Goal: Task Accomplishment & Management: Complete application form

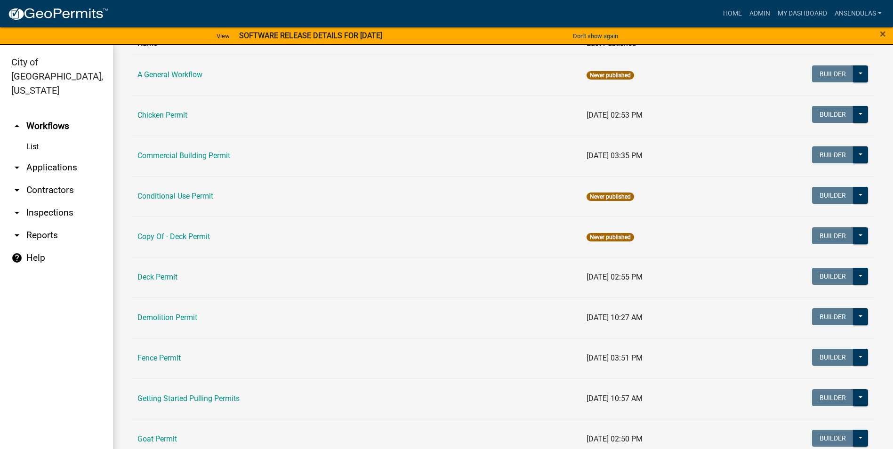
scroll to position [94, 0]
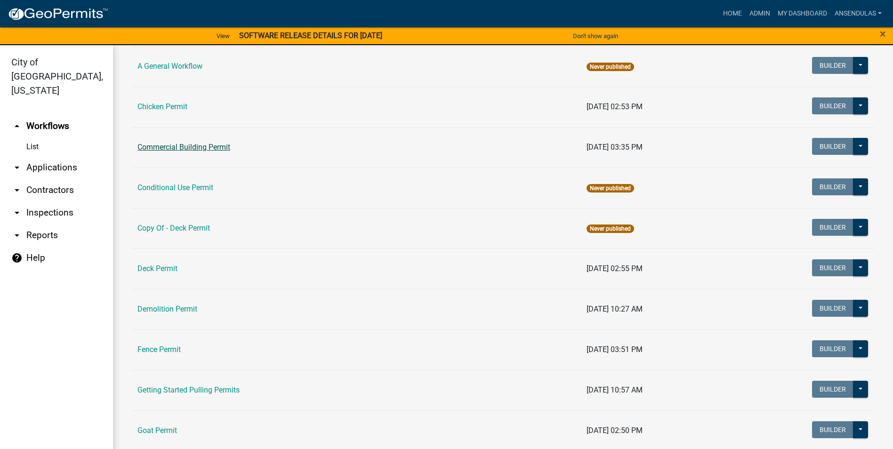
click at [191, 148] on link "Commercial Building Permit" at bounding box center [184, 147] width 93 height 9
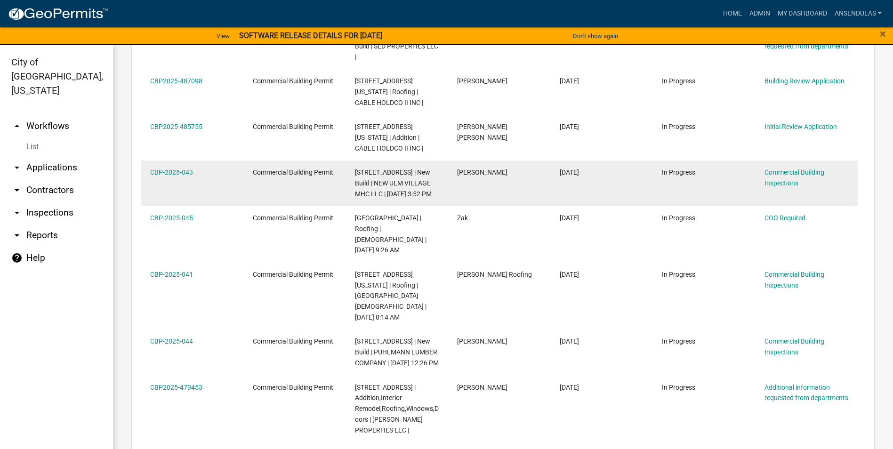
scroll to position [565, 0]
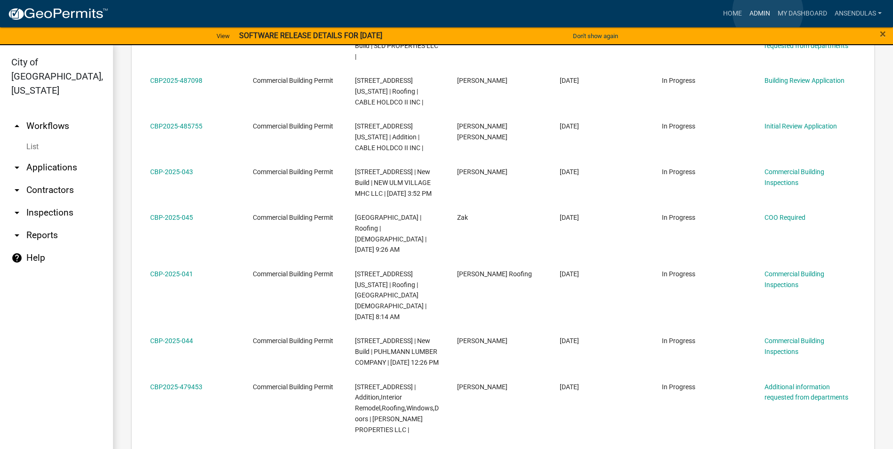
click at [768, 11] on link "Admin" at bounding box center [760, 14] width 28 height 18
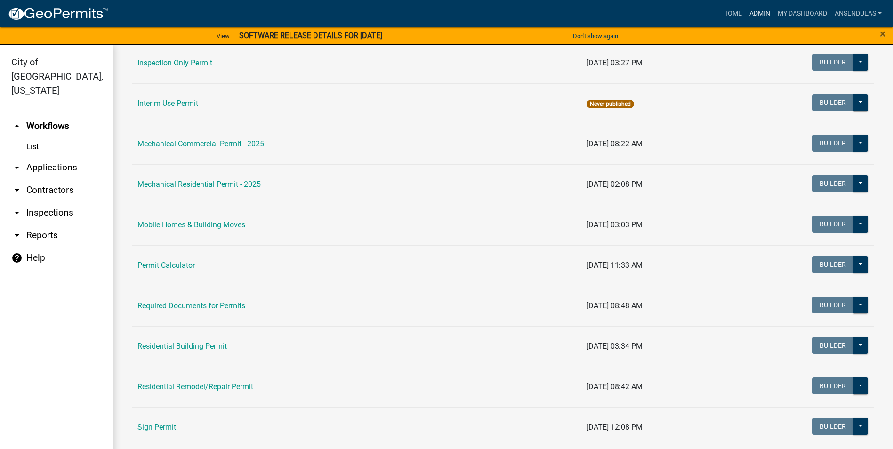
scroll to position [518, 0]
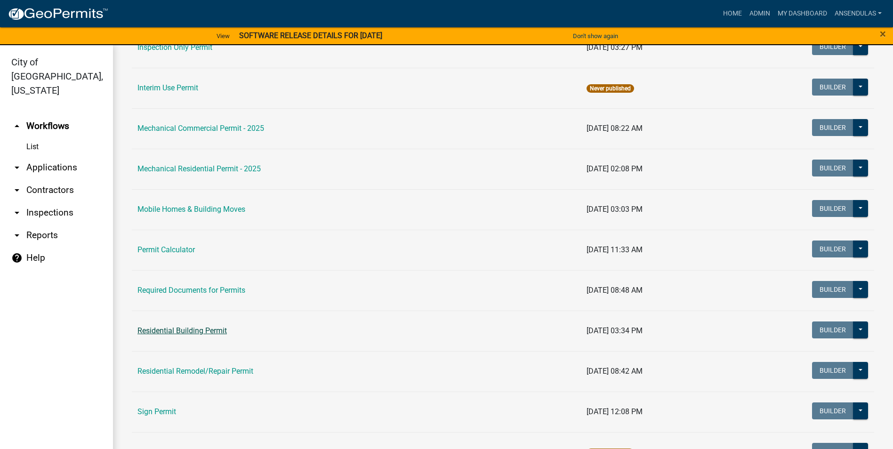
click at [201, 331] on link "Residential Building Permit" at bounding box center [182, 330] width 89 height 9
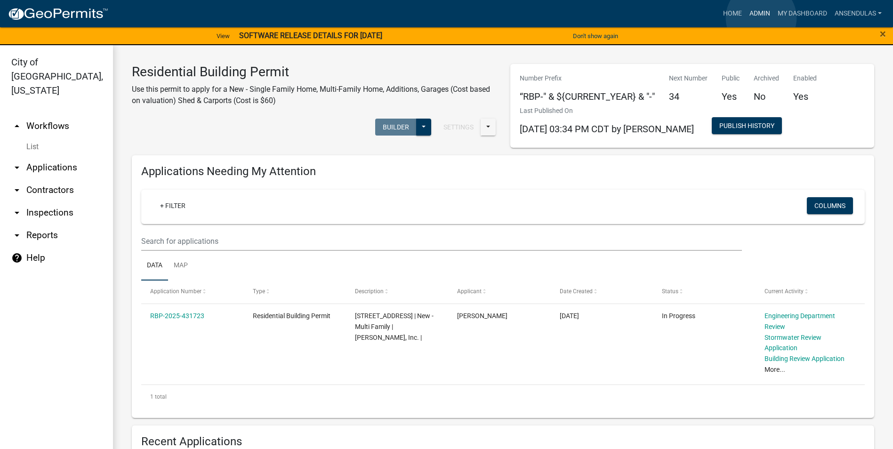
click at [761, 18] on link "Admin" at bounding box center [760, 14] width 28 height 18
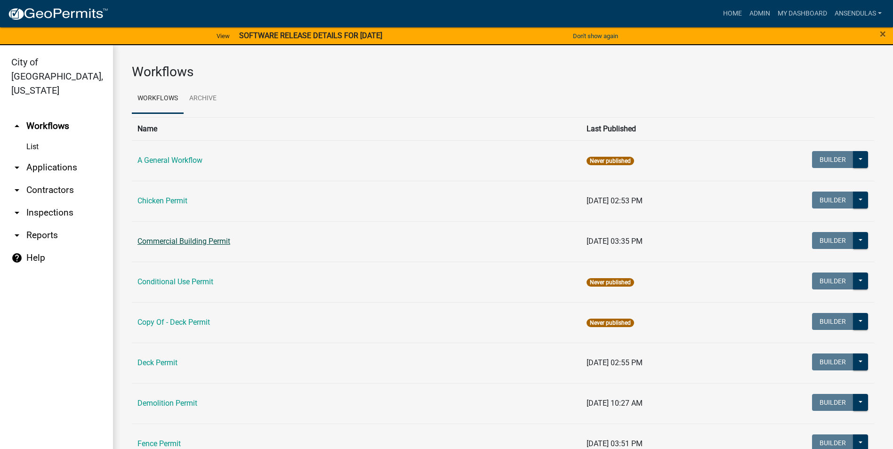
click at [202, 244] on link "Commercial Building Permit" at bounding box center [184, 241] width 93 height 9
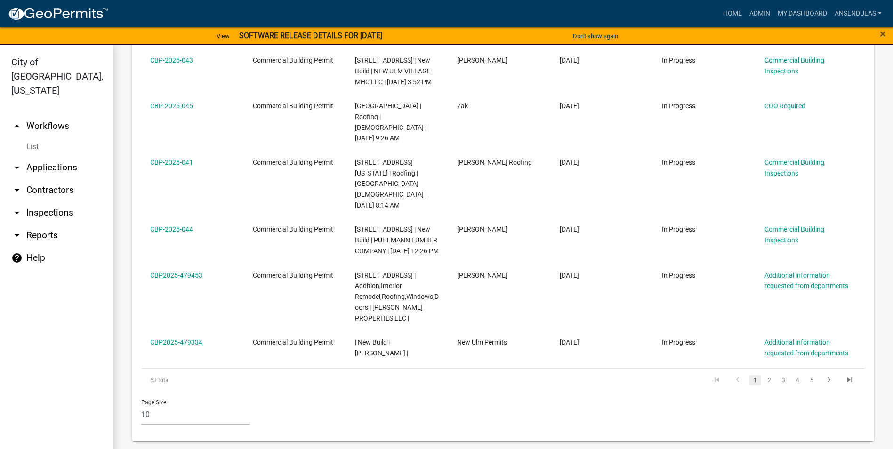
scroll to position [688, 0]
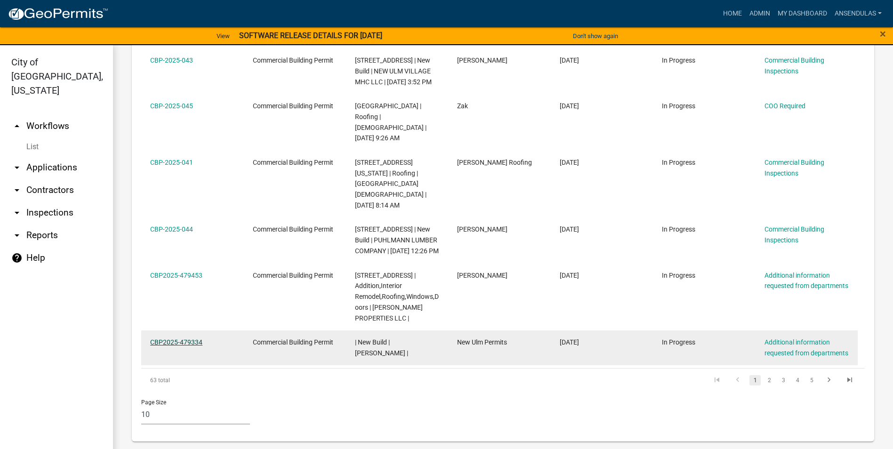
click at [186, 340] on link "CBP2025-479334" at bounding box center [176, 343] width 52 height 8
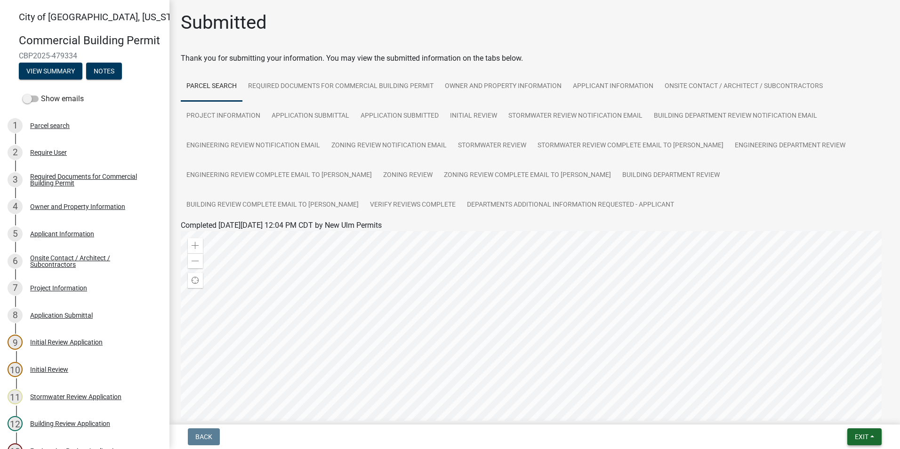
click at [851, 433] on button "Exit" at bounding box center [865, 437] width 34 height 17
click at [851, 413] on button "Save & Exit" at bounding box center [844, 412] width 75 height 23
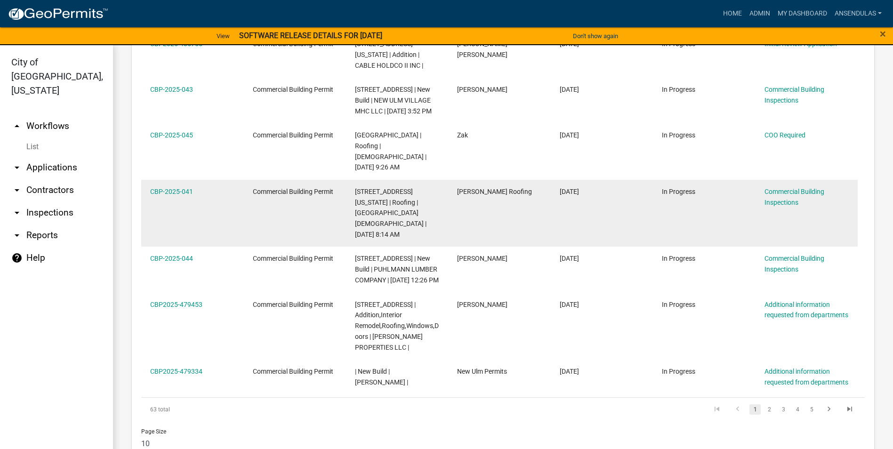
scroll to position [659, 0]
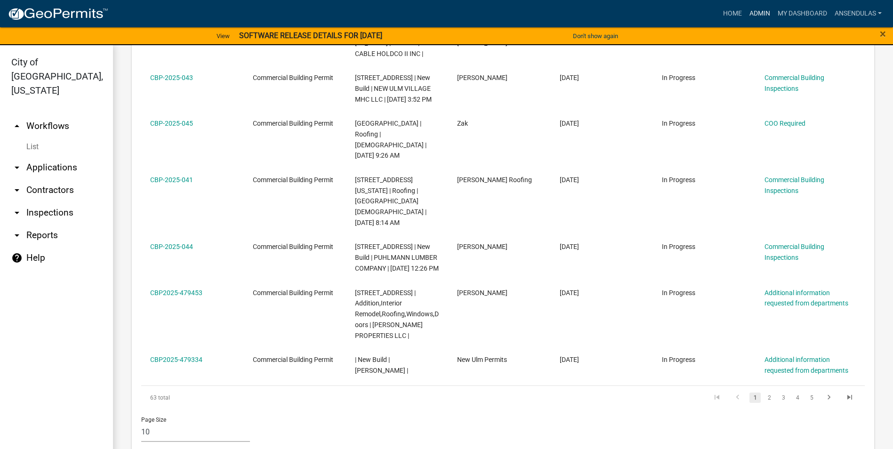
click at [761, 12] on link "Admin" at bounding box center [760, 14] width 28 height 18
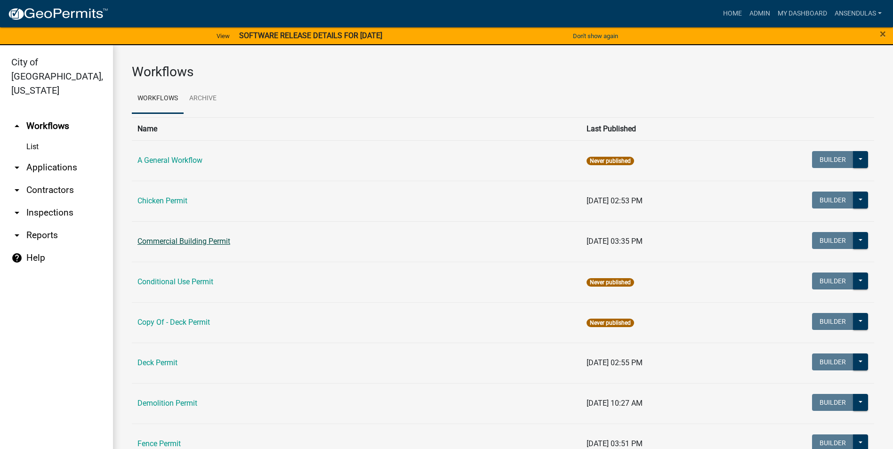
click at [190, 244] on link "Commercial Building Permit" at bounding box center [184, 241] width 93 height 9
